Goal: Navigation & Orientation: Find specific page/section

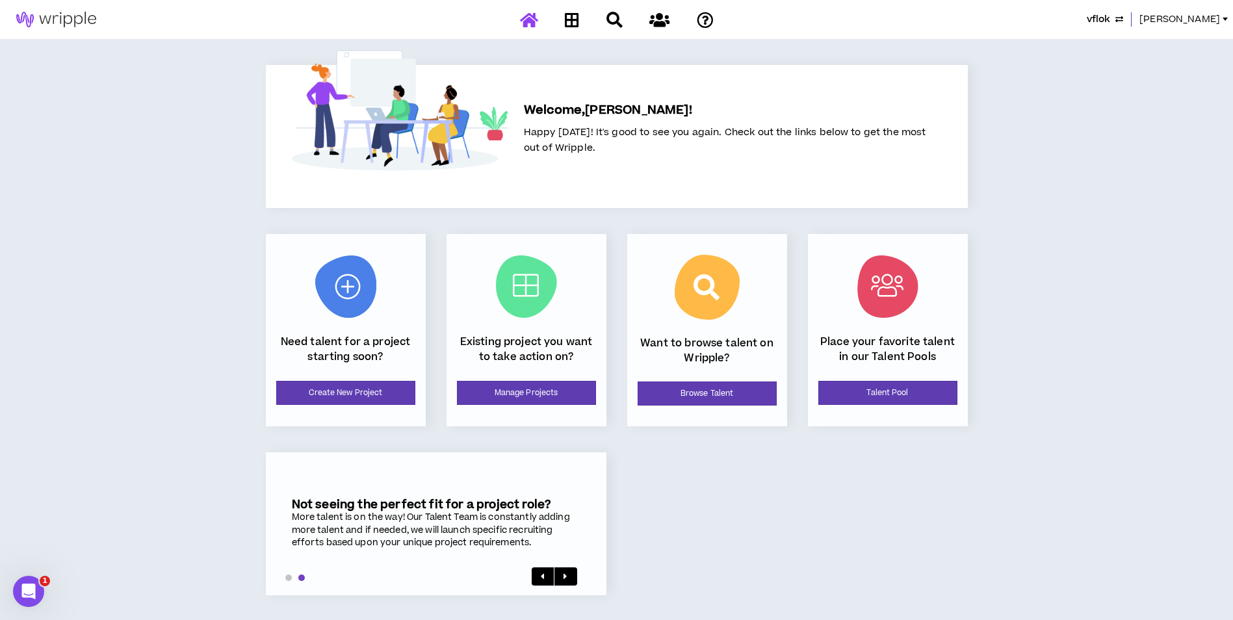
drag, startPoint x: 1212, startPoint y: 21, endPoint x: 1202, endPoint y: 25, distance: 10.8
click at [1212, 21] on span "[PERSON_NAME]" at bounding box center [1180, 19] width 81 height 14
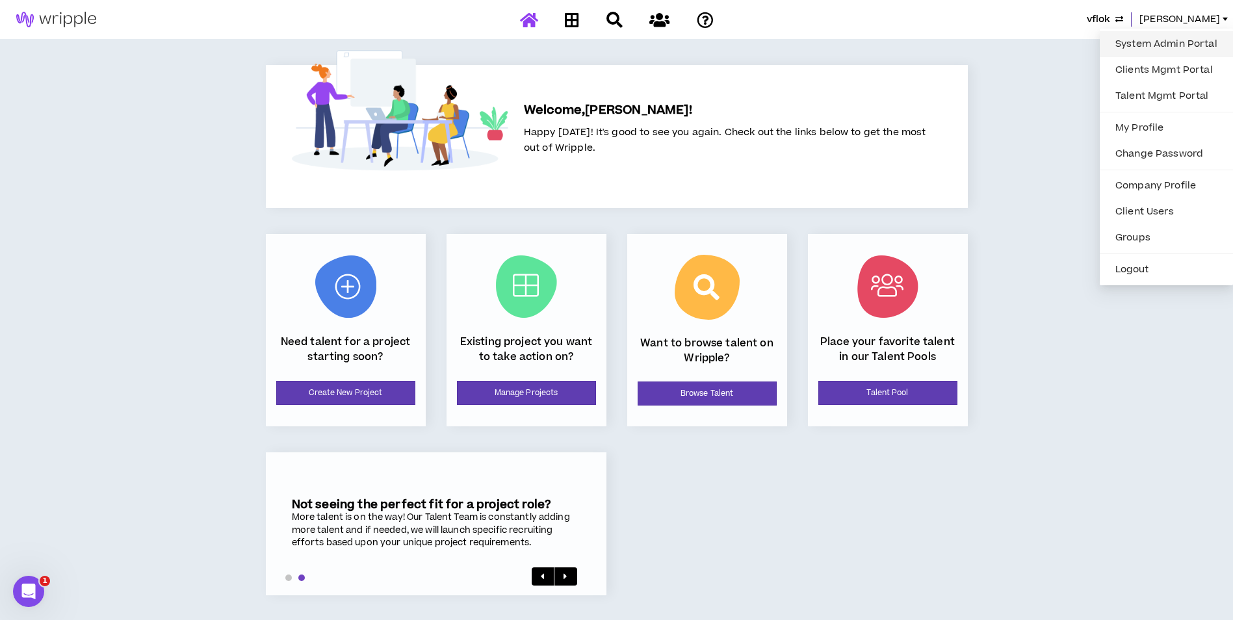
click at [1157, 40] on link "System Admin Portal" at bounding box center [1167, 44] width 118 height 20
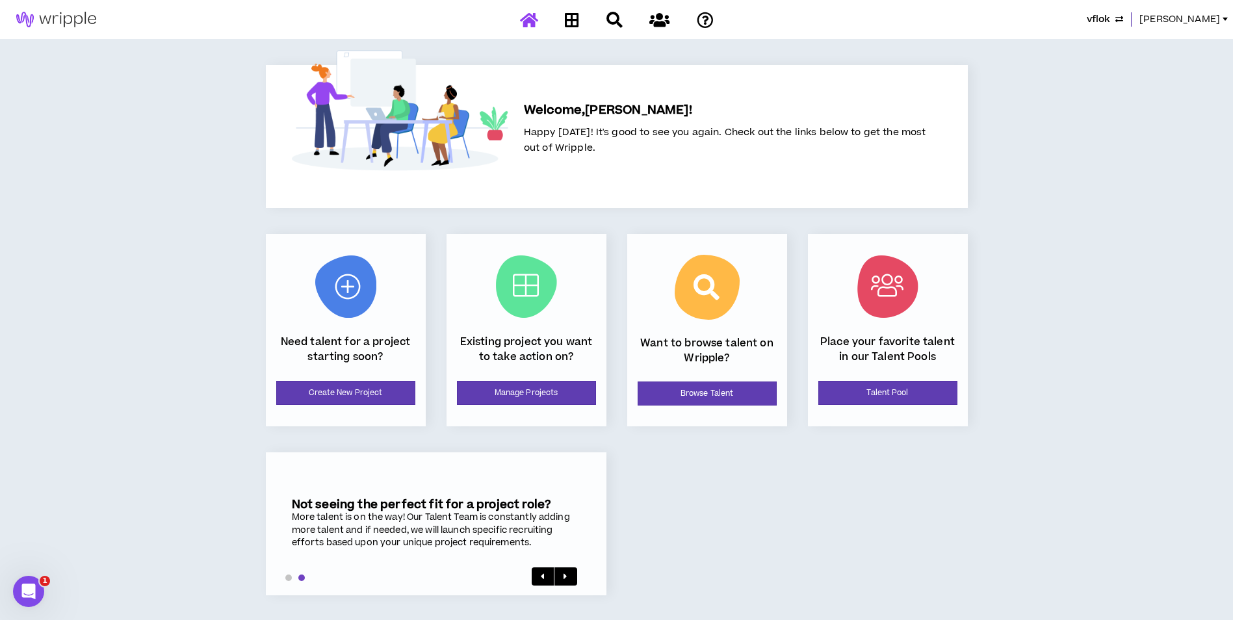
click at [1193, 20] on span "[PERSON_NAME]" at bounding box center [1180, 19] width 81 height 14
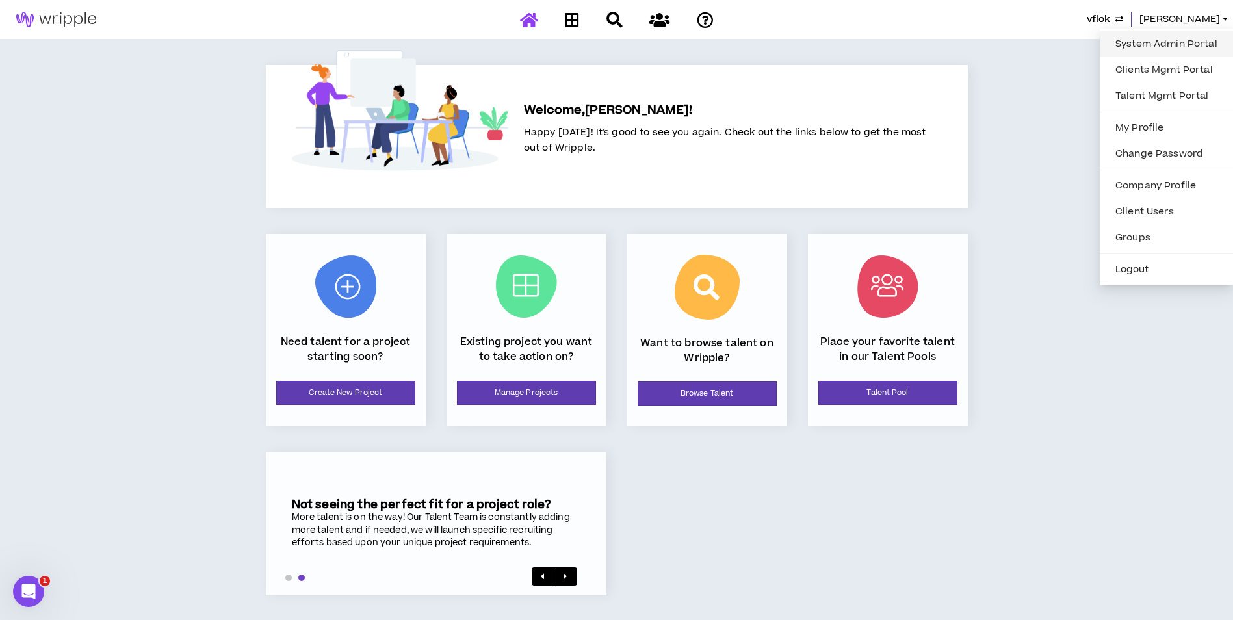
click at [1159, 29] on ul "System Admin Portal Clients Mgmt Portal Talent Mgmt Portal My Profile Change Pa…" at bounding box center [1166, 157] width 133 height 257
click at [1156, 42] on link "System Admin Portal" at bounding box center [1167, 44] width 118 height 20
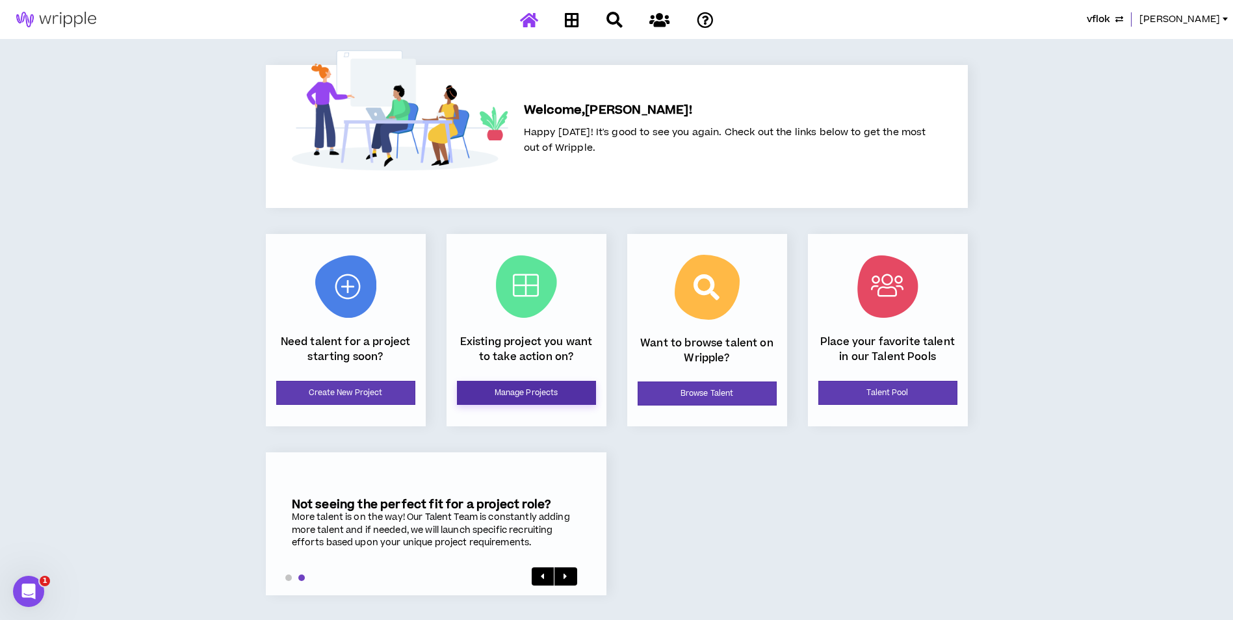
click at [545, 390] on link "Manage Projects" at bounding box center [526, 393] width 139 height 24
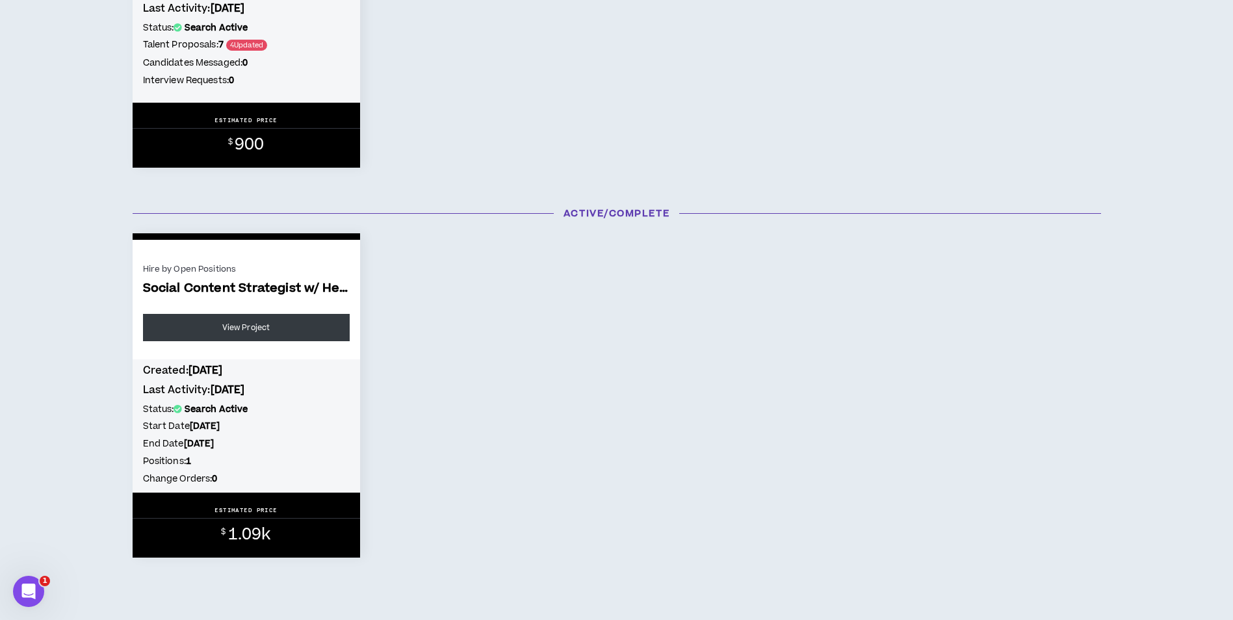
scroll to position [455, 0]
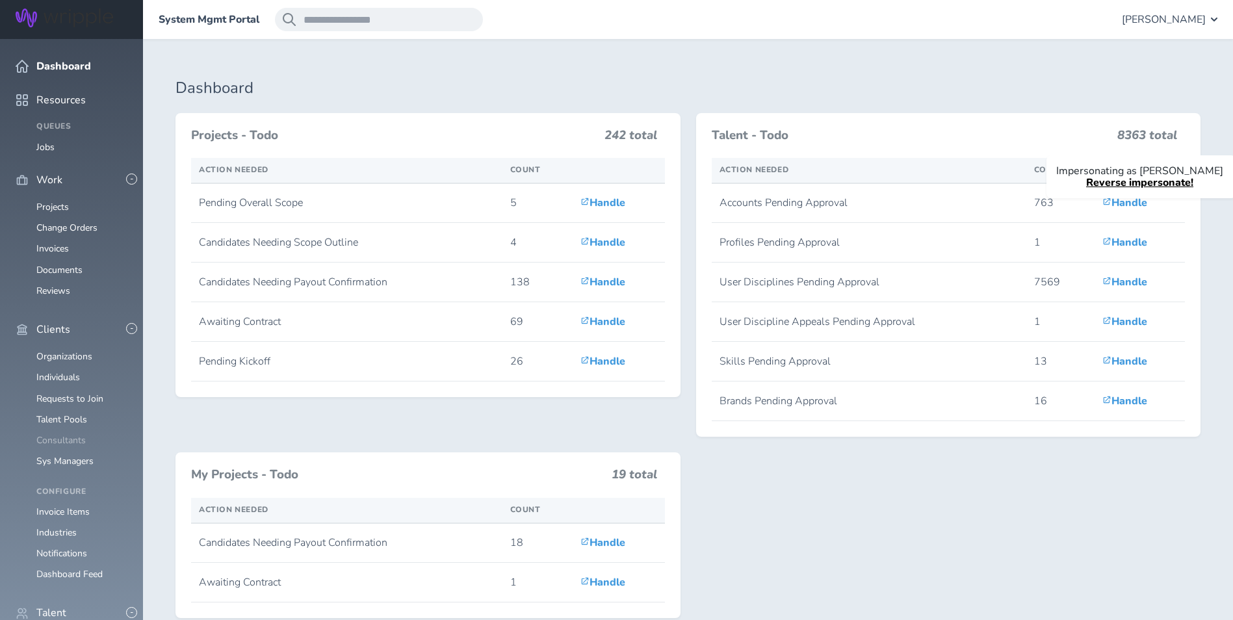
click at [58, 434] on link "Consultants" at bounding box center [60, 440] width 49 height 12
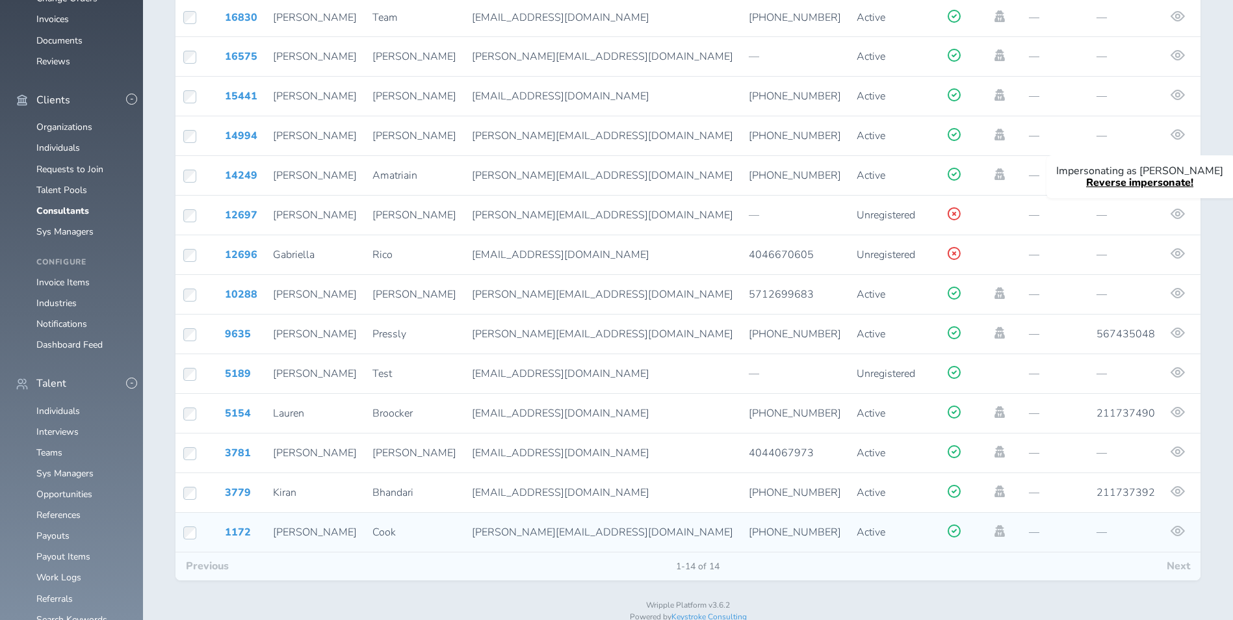
scroll to position [237, 0]
